Goal: Task Accomplishment & Management: Manage account settings

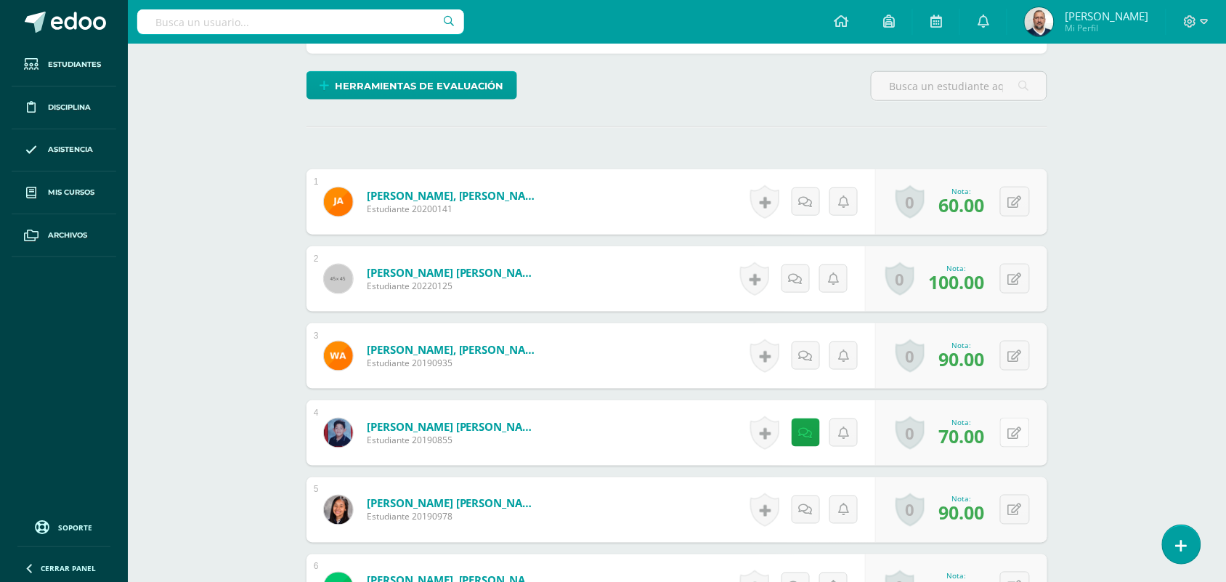
click at [1019, 430] on icon at bounding box center [1015, 433] width 14 height 12
type input "98"
click at [812, 433] on link at bounding box center [806, 432] width 28 height 28
drag, startPoint x: 848, startPoint y: 524, endPoint x: 625, endPoint y: 523, distance: 223.0
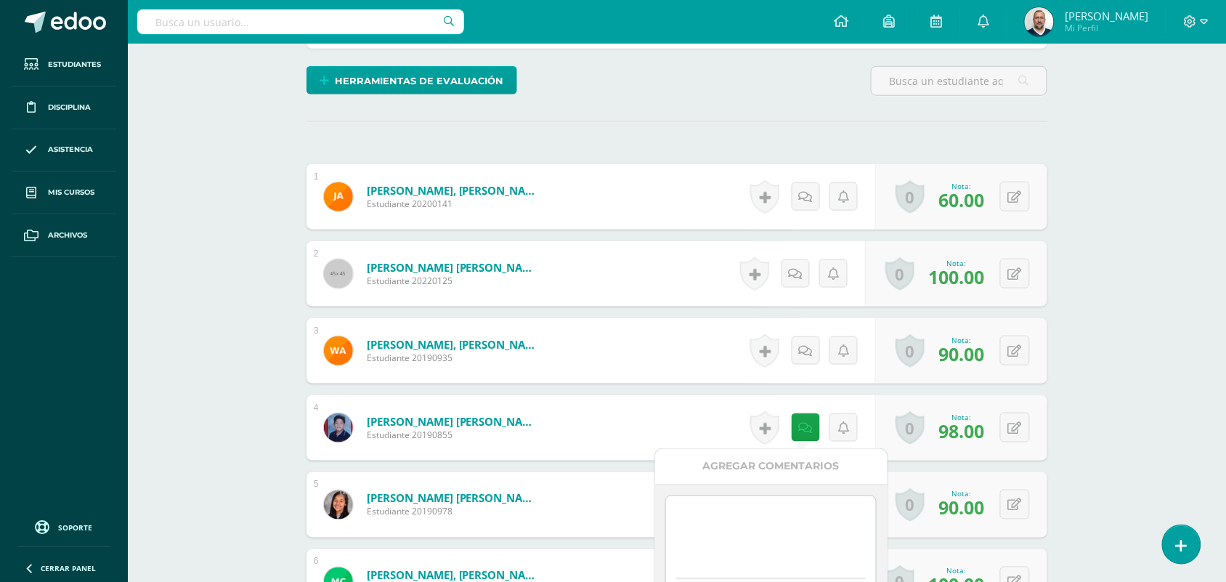
scroll to position [636, 0]
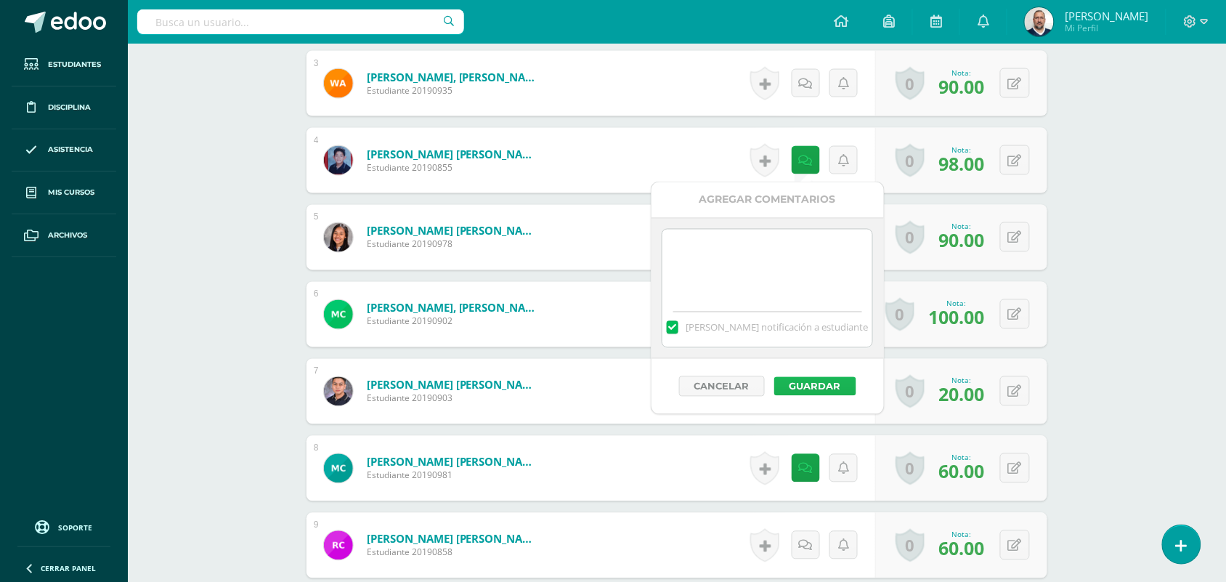
click at [814, 389] on button "Guardar" at bounding box center [815, 386] width 82 height 19
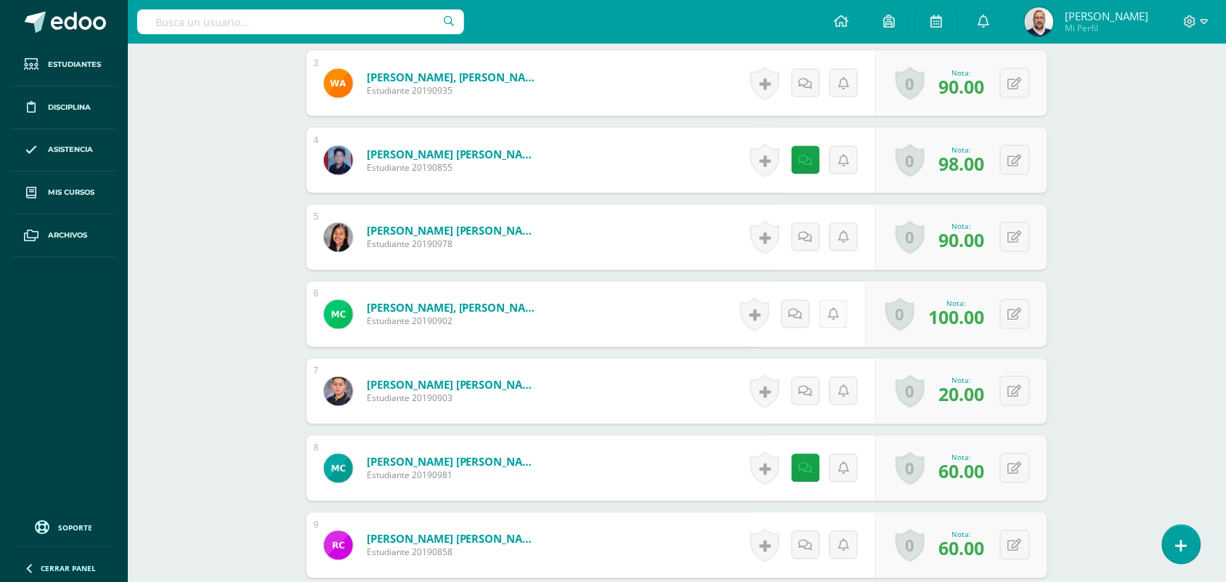
scroll to position [545, 0]
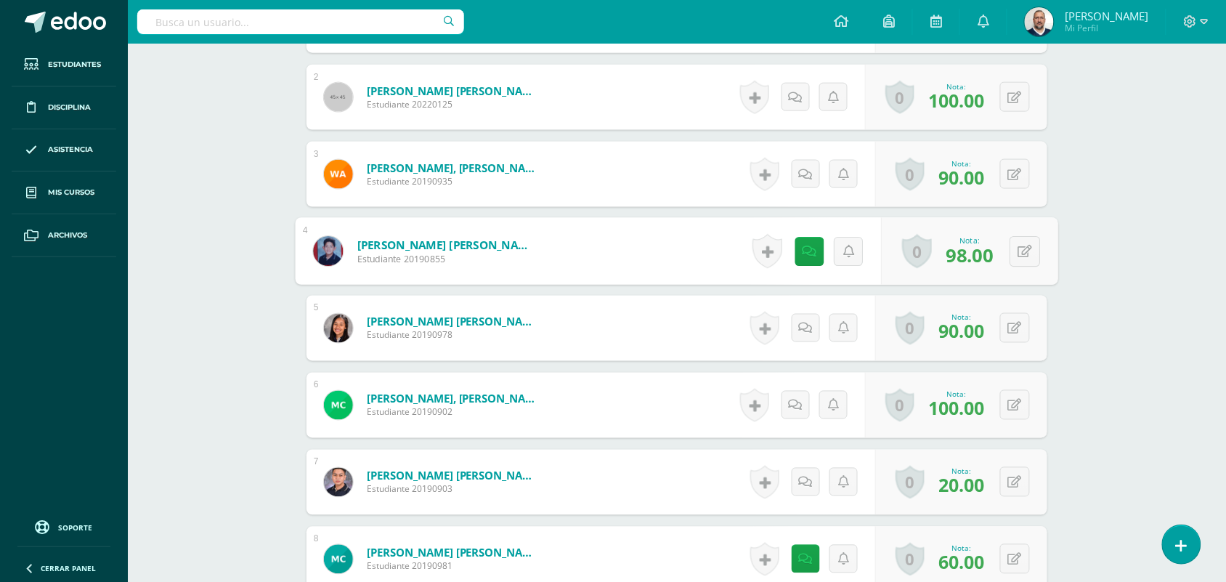
click at [433, 248] on link "[PERSON_NAME] [PERSON_NAME]" at bounding box center [446, 245] width 179 height 15
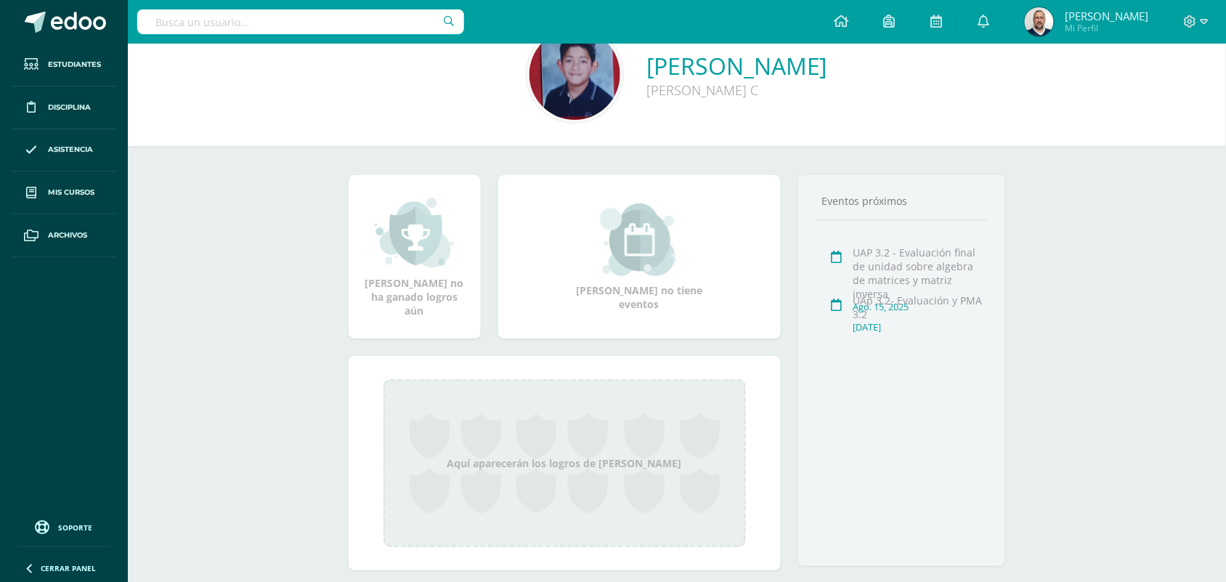
scroll to position [74, 0]
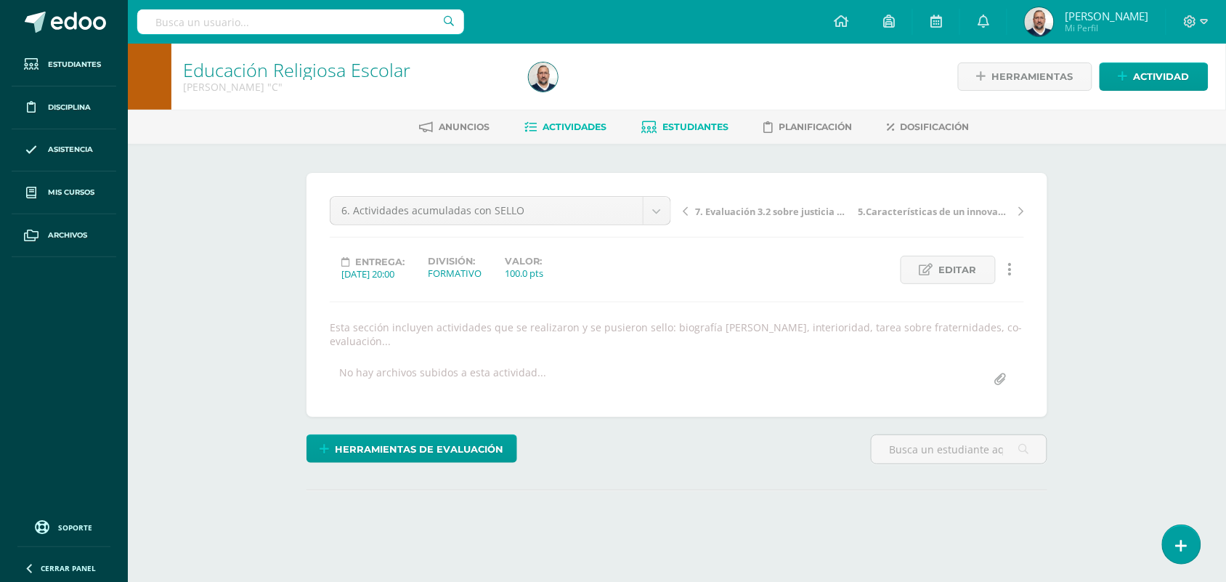
click at [692, 123] on span "Estudiantes" at bounding box center [695, 126] width 66 height 11
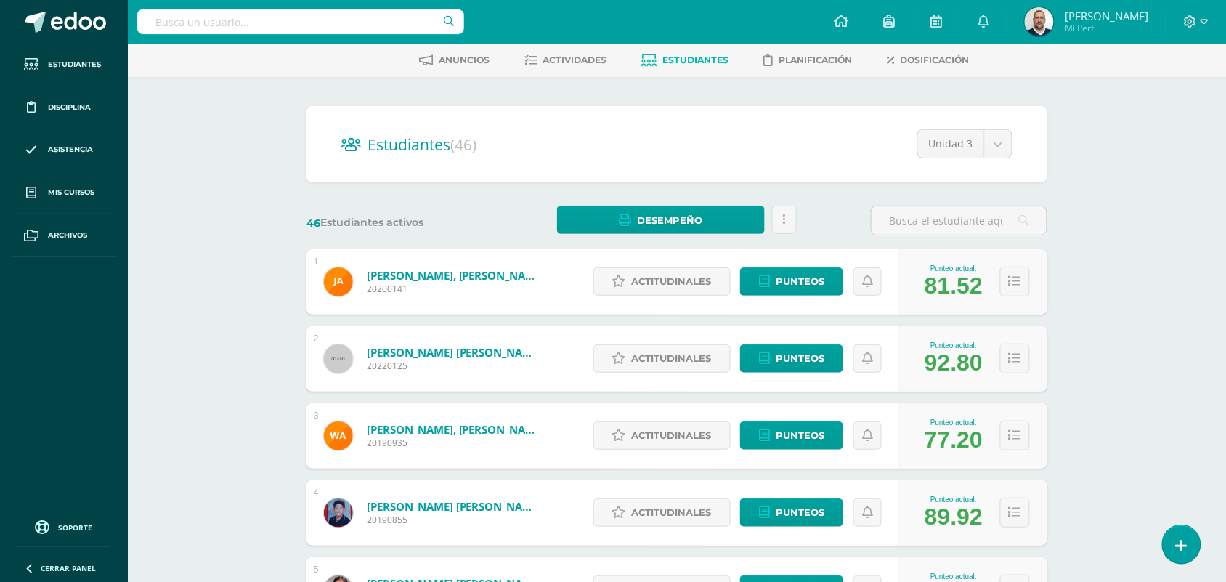
scroll to position [363, 0]
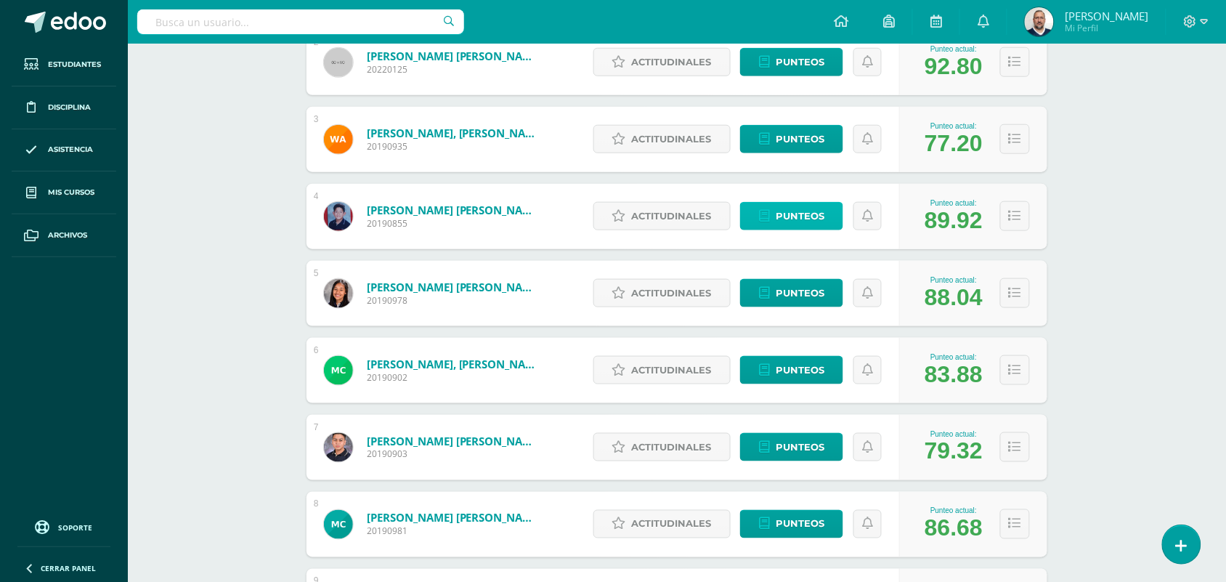
click at [792, 211] on span "Punteos" at bounding box center [800, 216] width 49 height 27
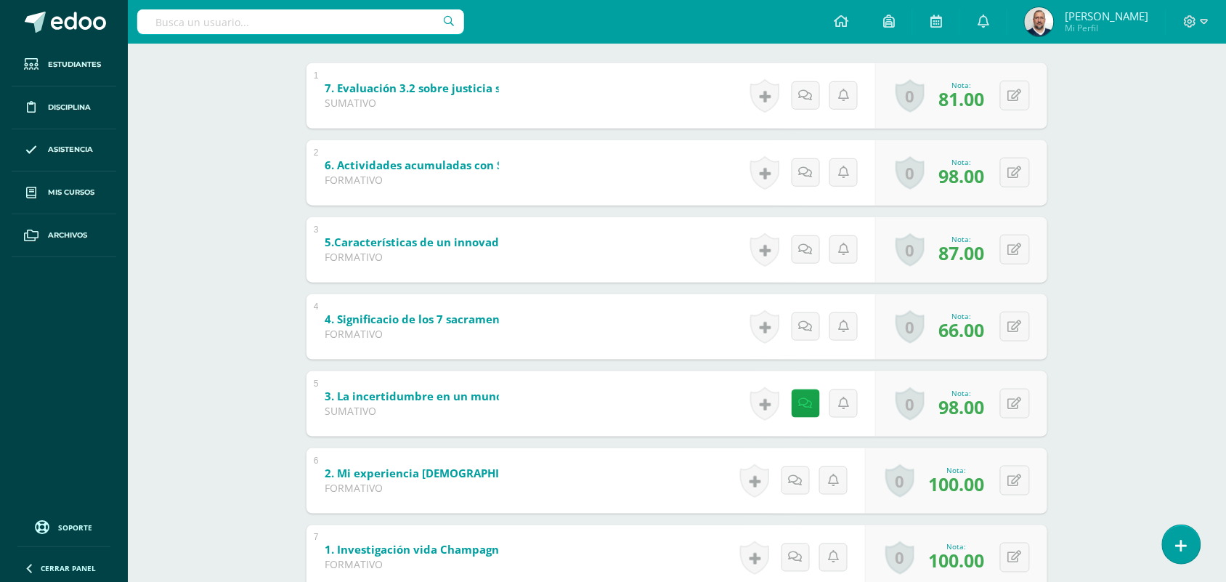
scroll to position [223, 0]
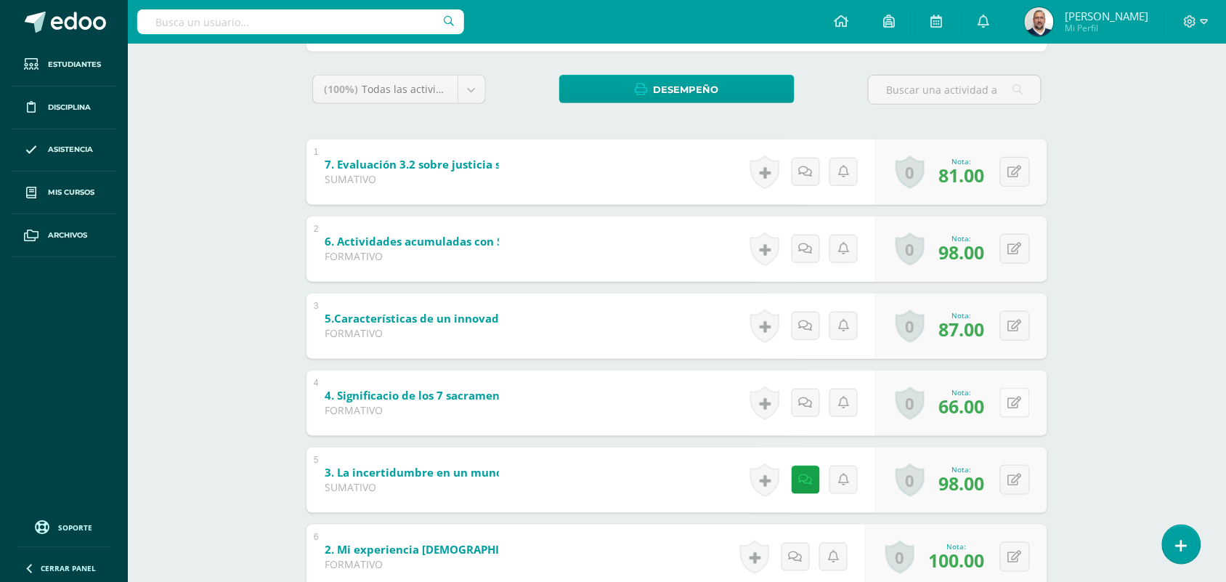
click at [1017, 403] on icon at bounding box center [1015, 403] width 14 height 12
type input "67"
